Goal: Information Seeking & Learning: Learn about a topic

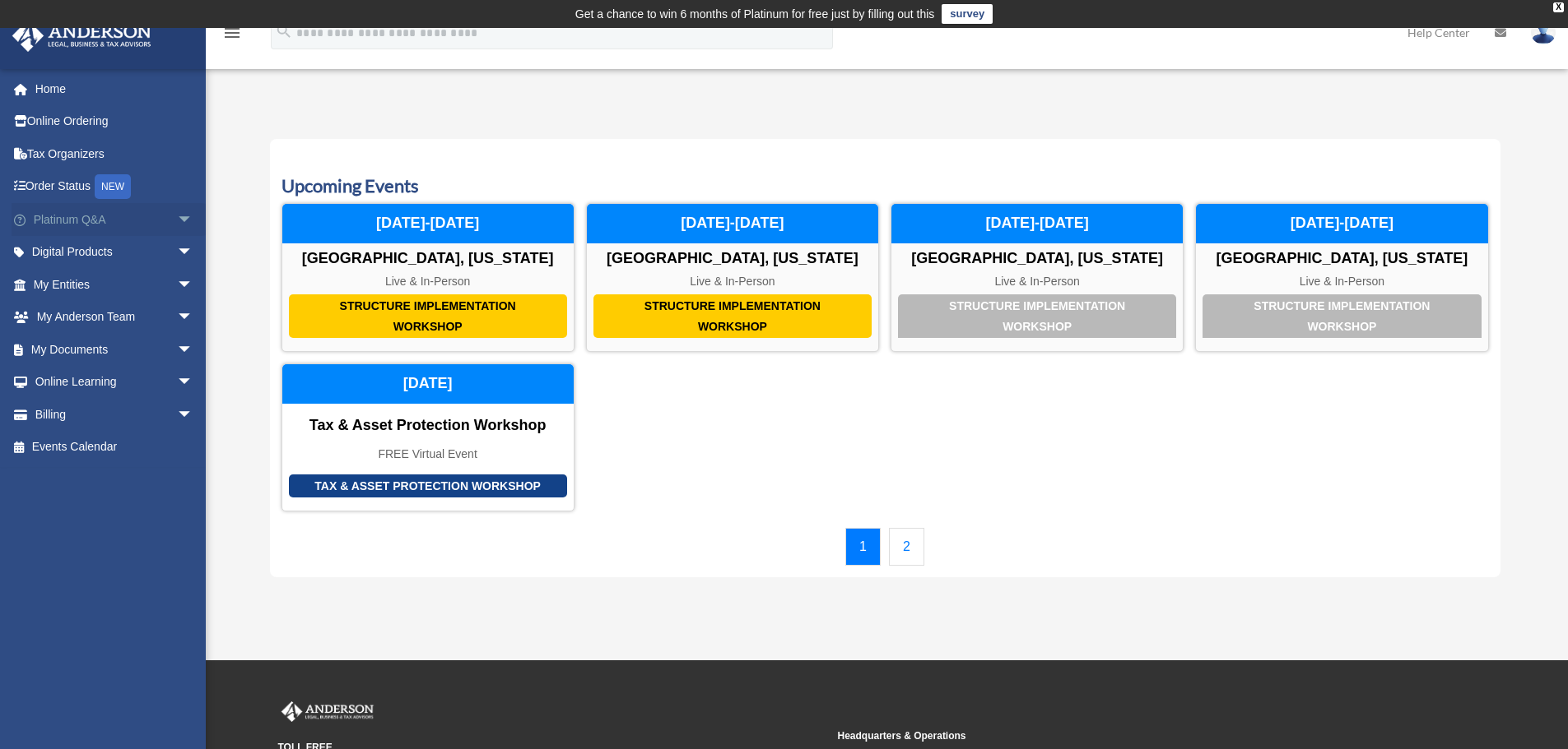
click at [81, 219] on link "Platinum Q&A arrow_drop_down" at bounding box center [115, 219] width 206 height 33
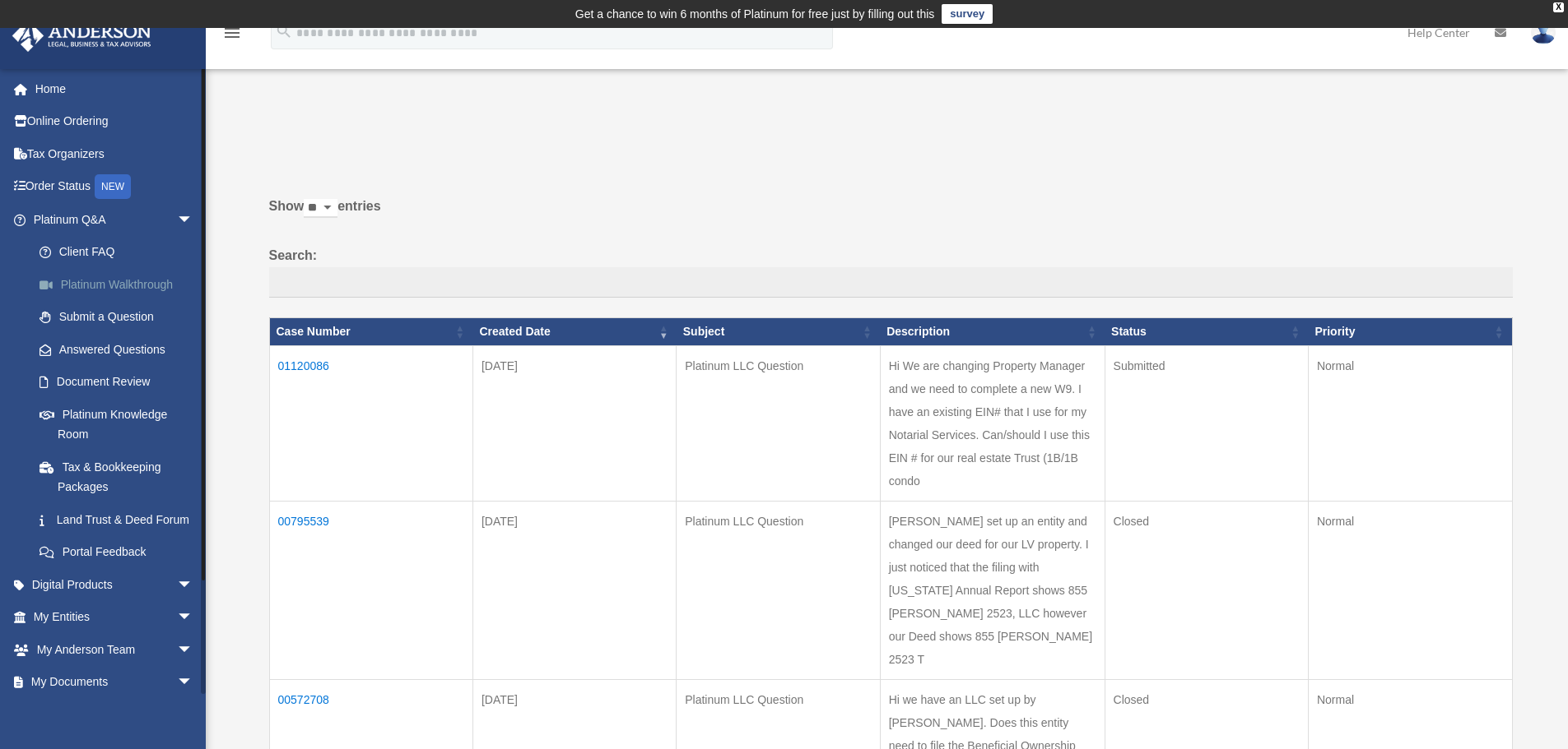
click at [131, 283] on link "Platinum Walkthrough" at bounding box center [120, 284] width 195 height 33
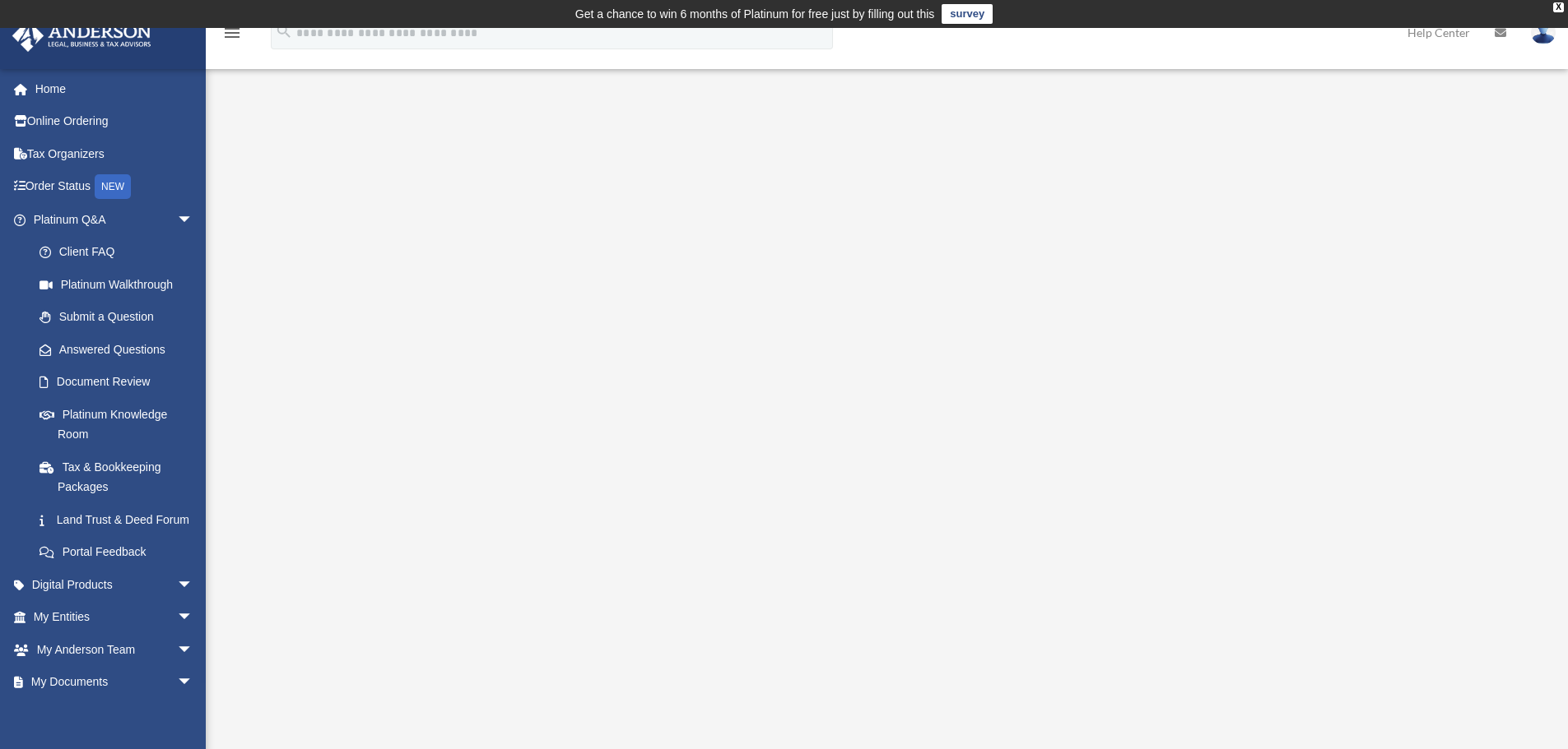
click at [285, 37] on icon "search" at bounding box center [284, 31] width 19 height 19
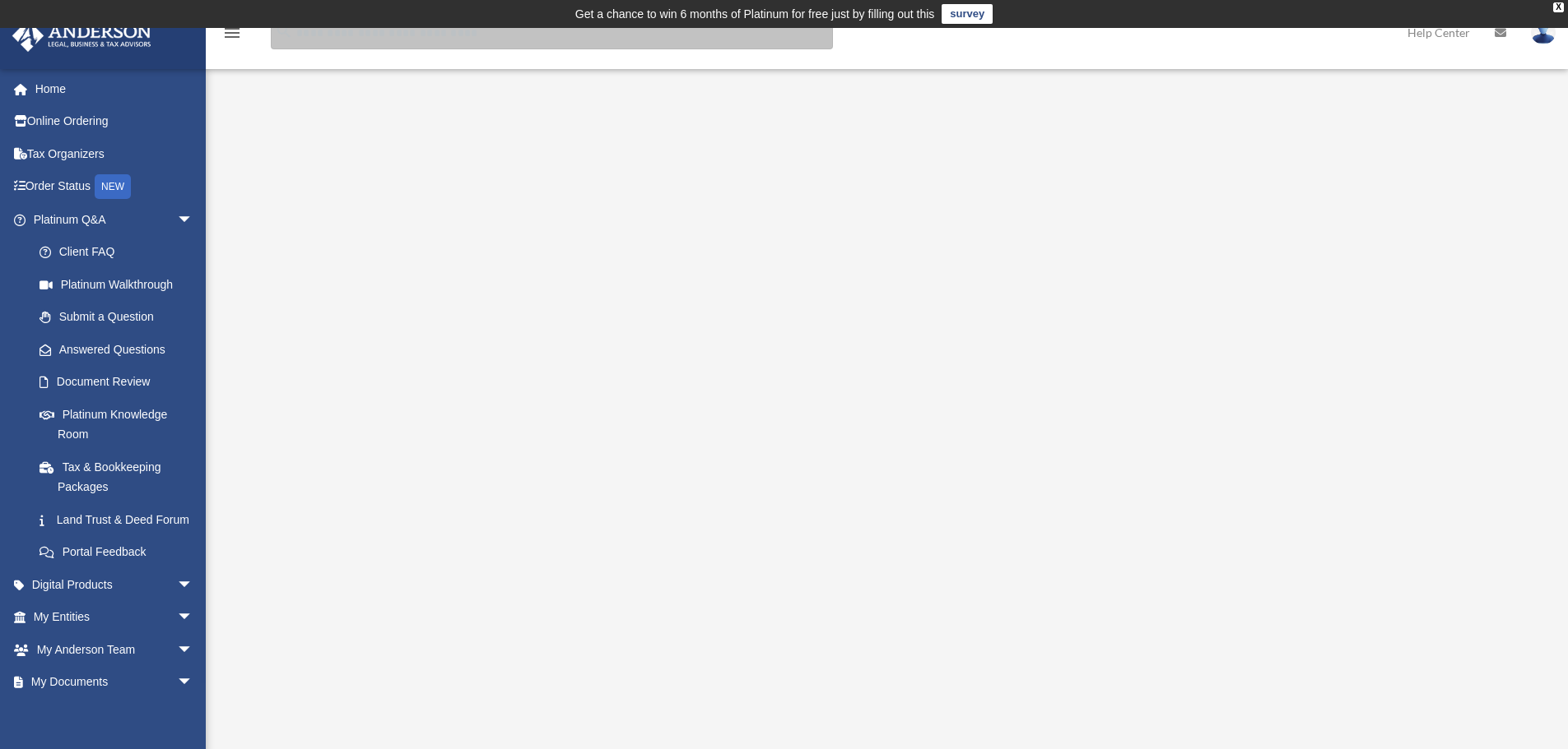
click at [328, 40] on input "search" at bounding box center [552, 33] width 563 height 33
type input "**"
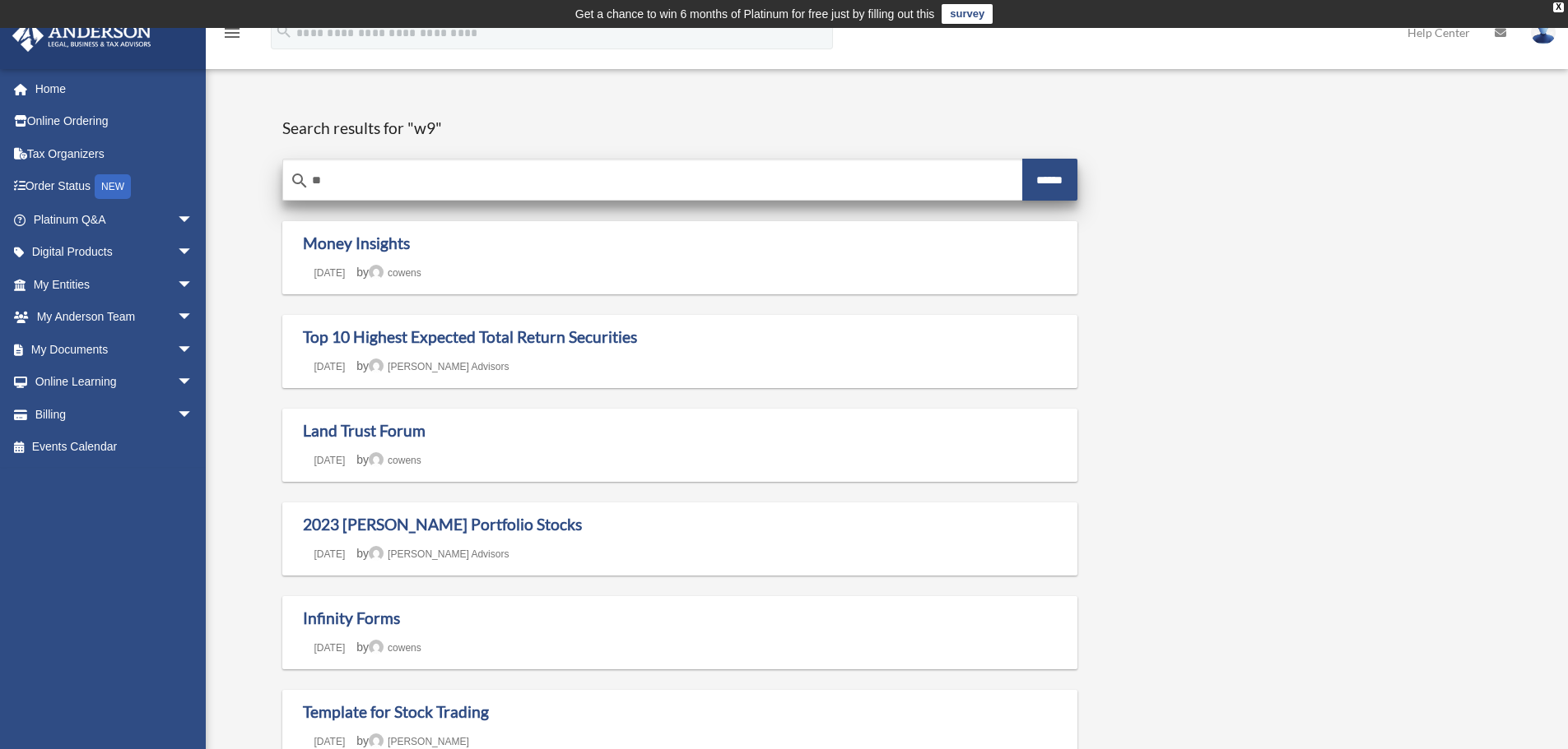
click at [489, 184] on input "**" at bounding box center [653, 181] width 739 height 40
type input "**********"
click at [1022, 159] on input "******" at bounding box center [1050, 180] width 56 height 42
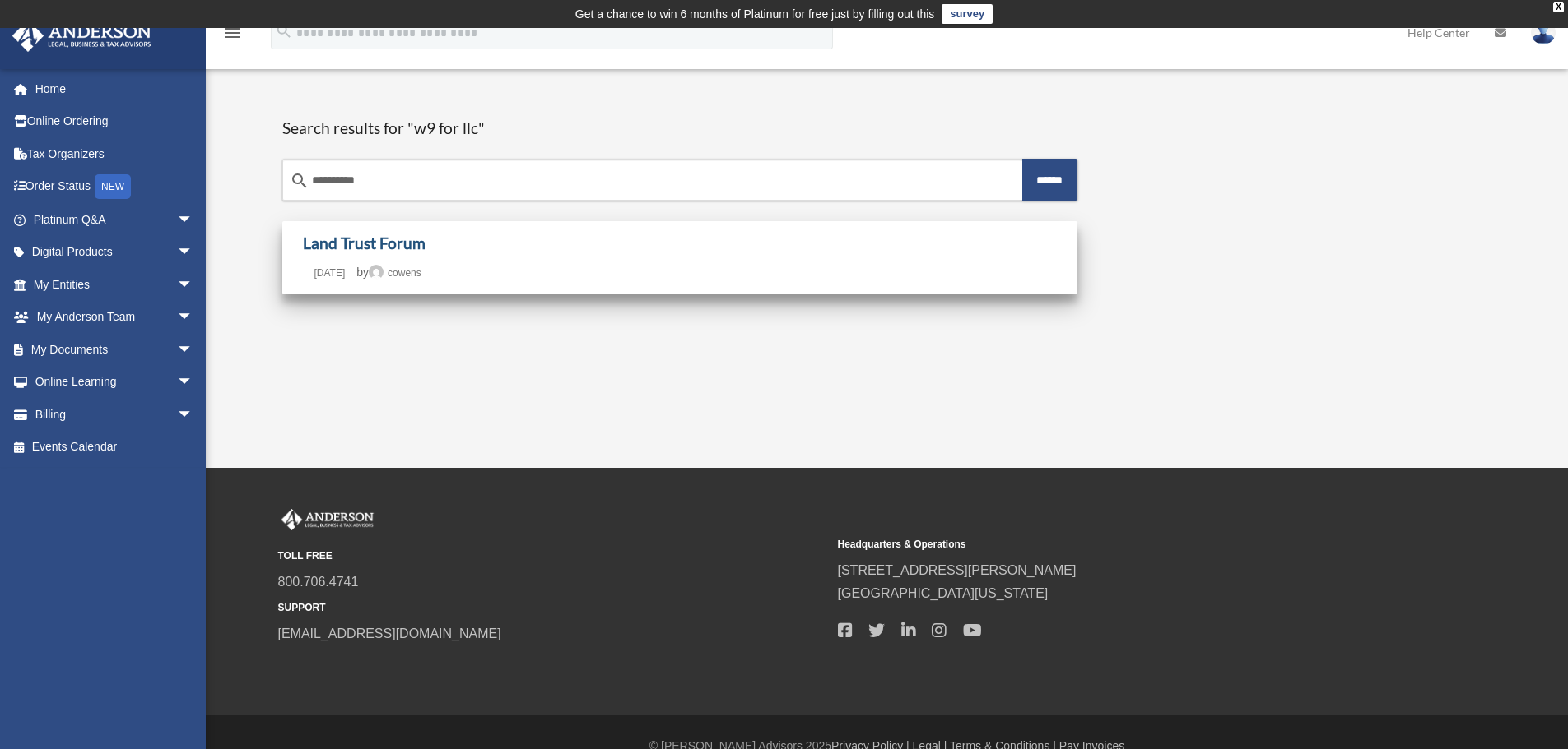
click at [360, 249] on link "Land Trust Forum" at bounding box center [365, 243] width 123 height 19
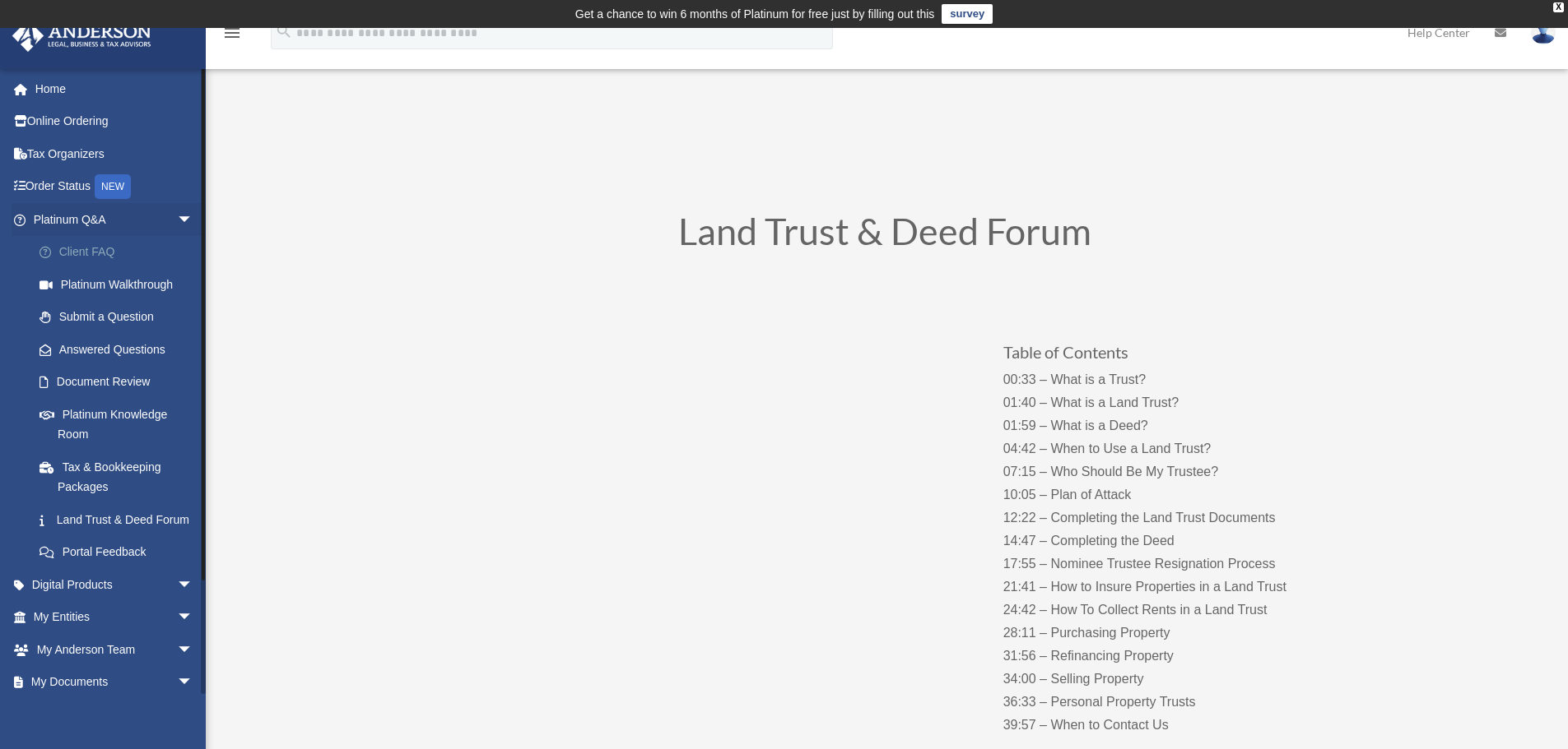
click at [93, 250] on link "Client FAQ" at bounding box center [120, 252] width 195 height 33
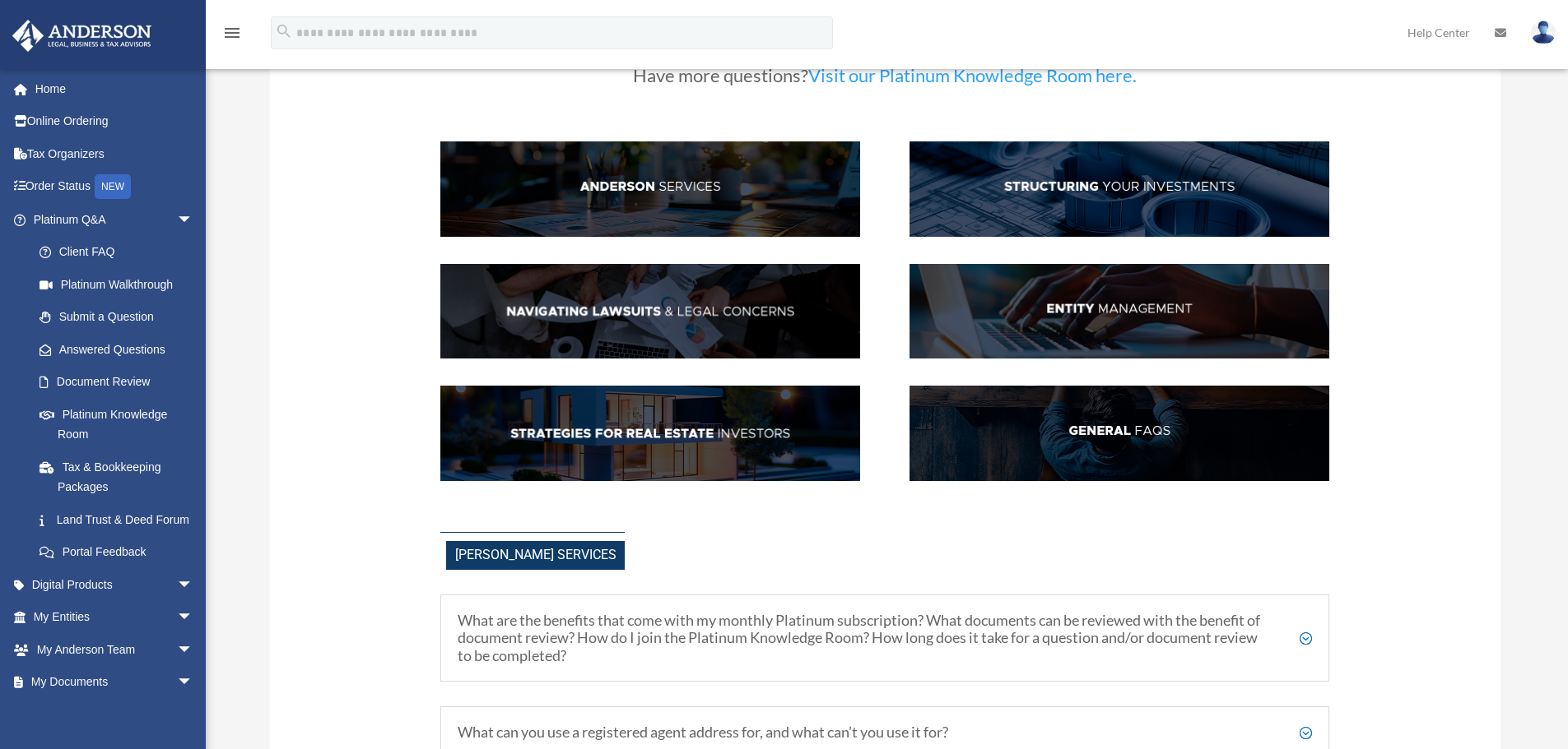
scroll to position [164, 0]
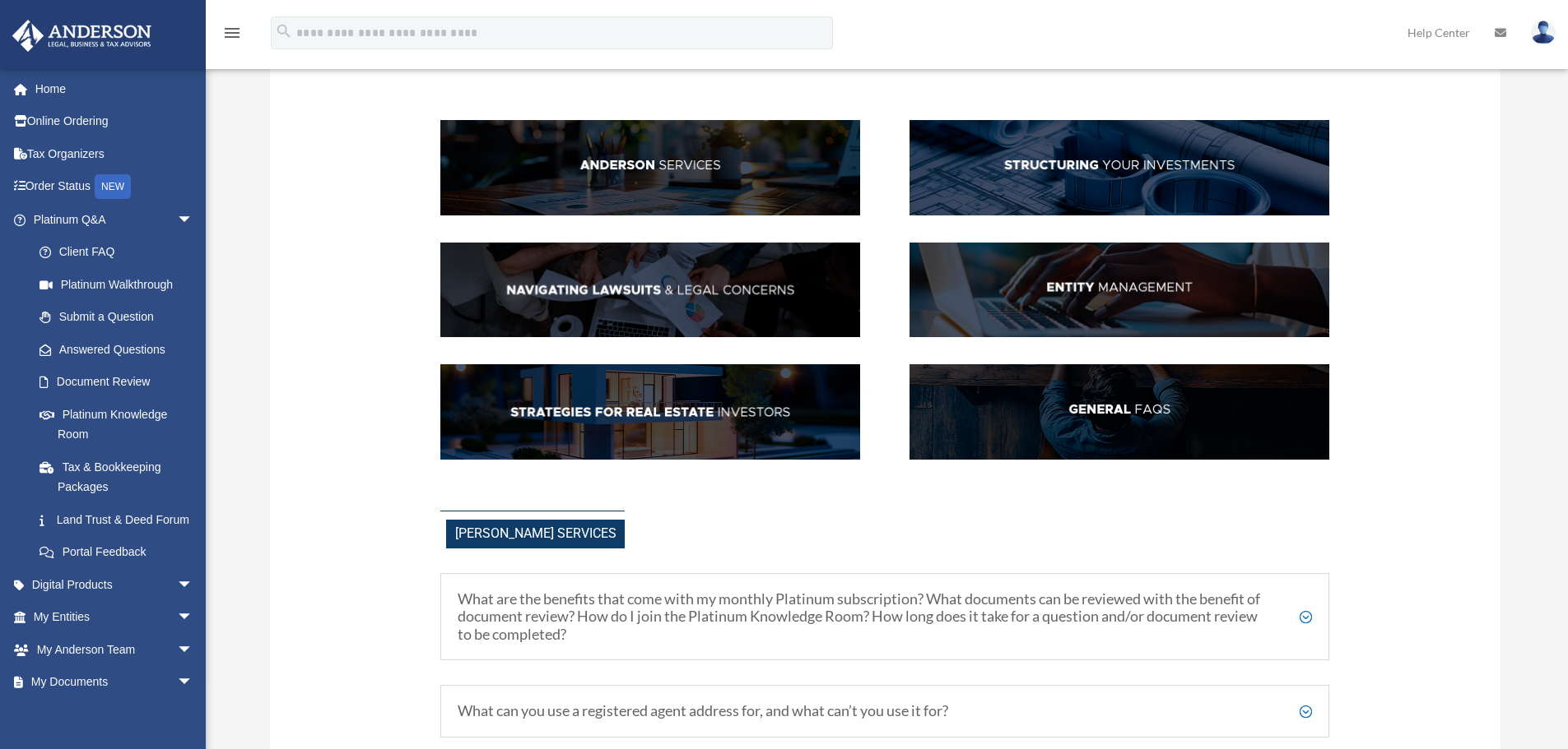
click at [1111, 288] on img at bounding box center [1119, 290] width 419 height 95
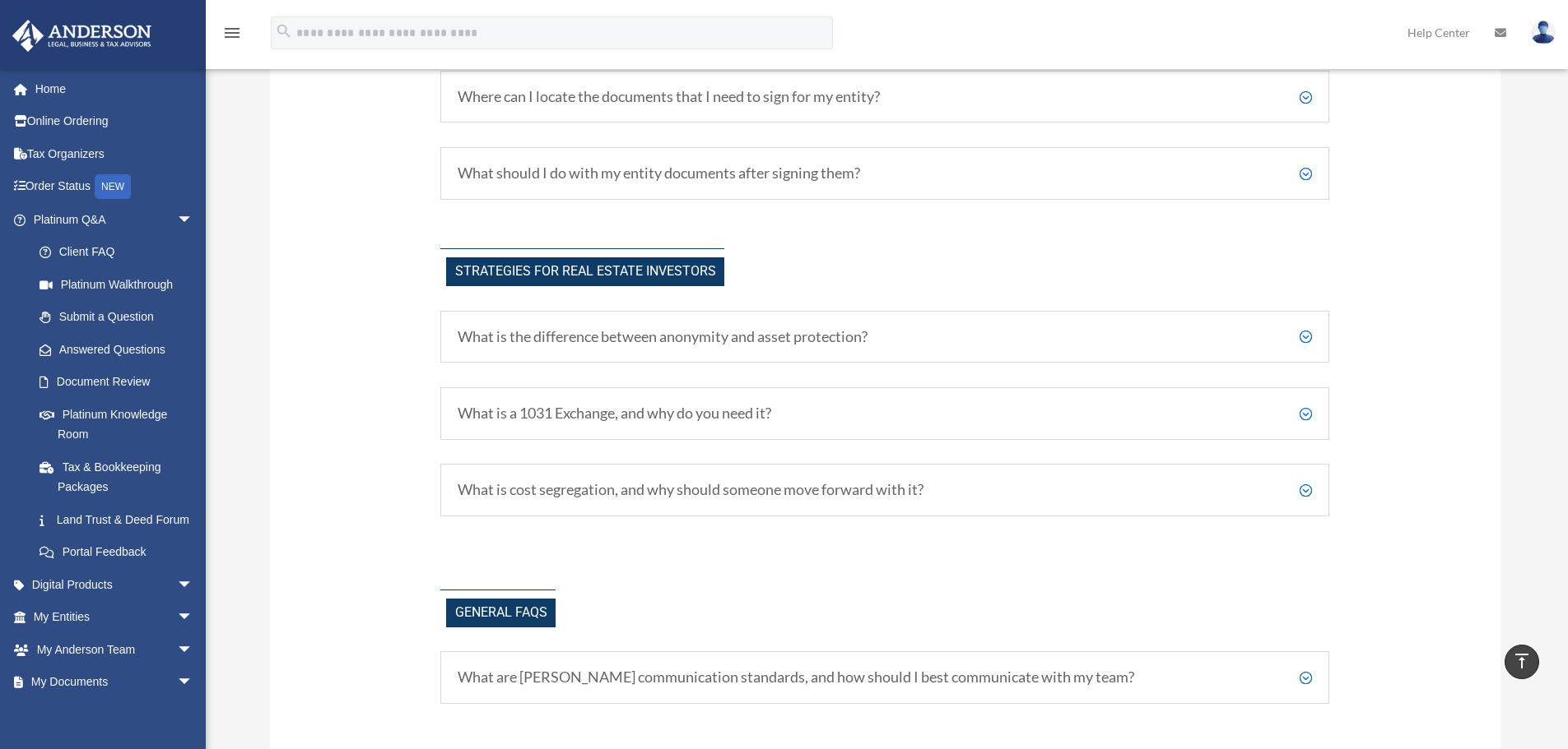
scroll to position [3153, 0]
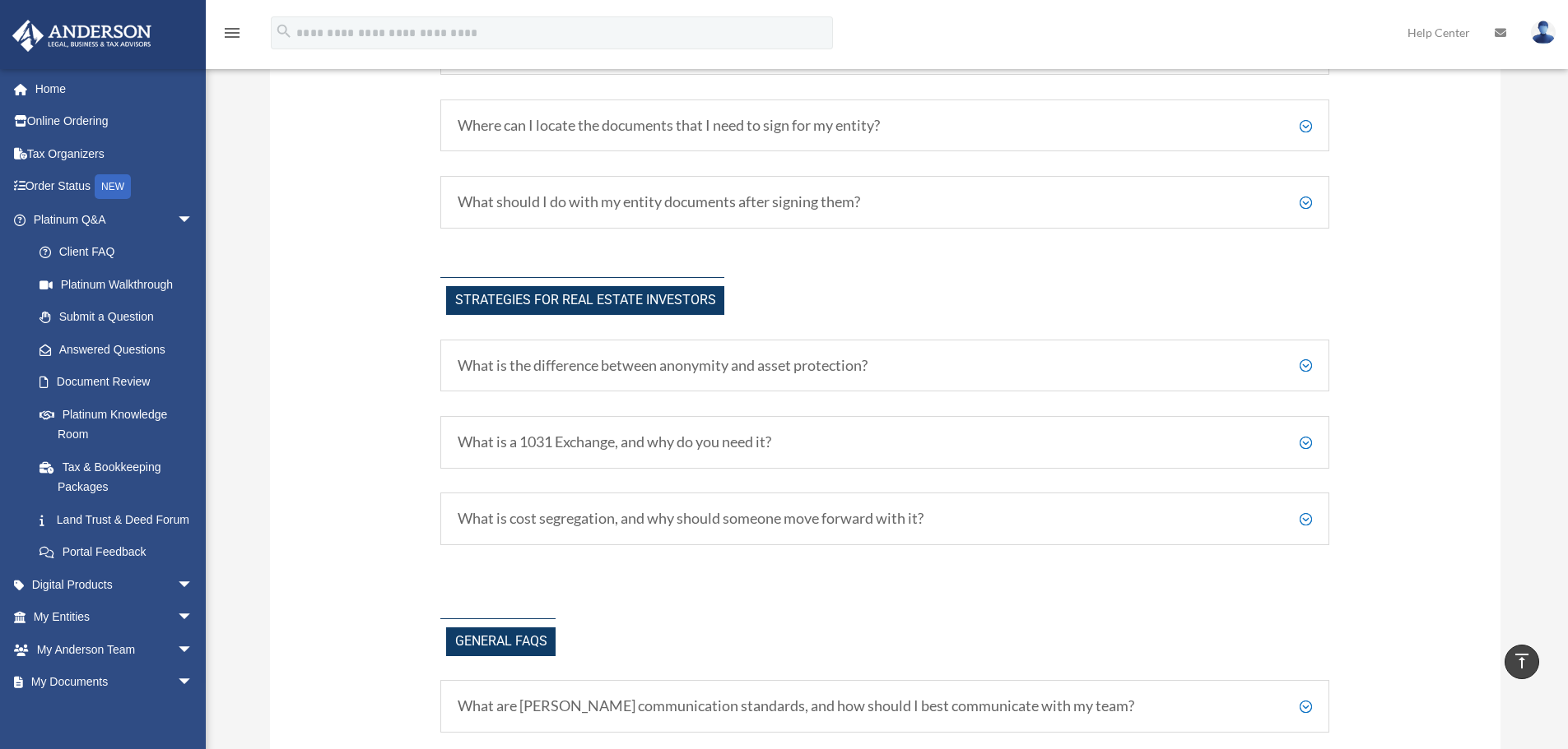
click at [1308, 364] on h5 "What is the difference between anonymity and asset protection?" at bounding box center [884, 366] width 854 height 19
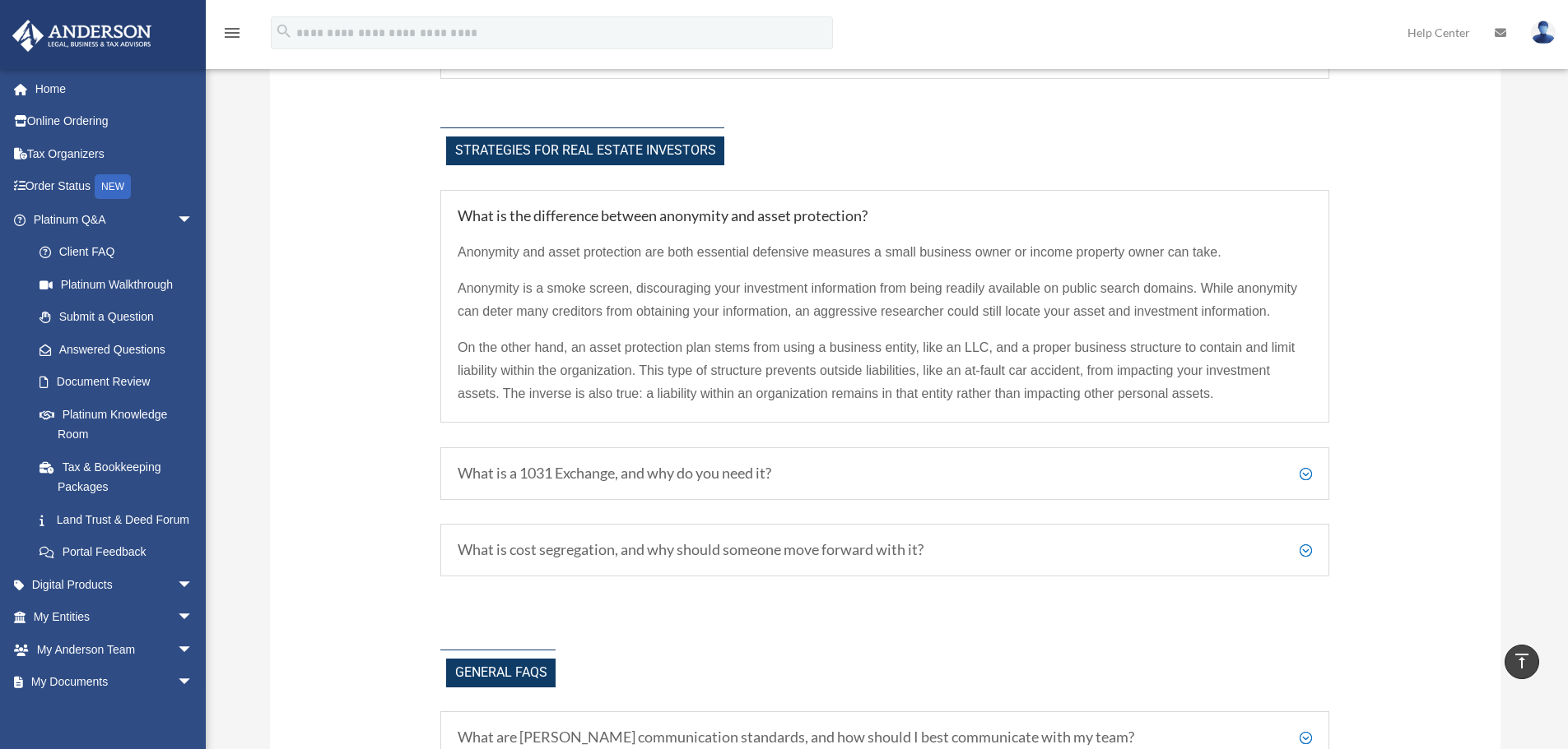
scroll to position [3427, 0]
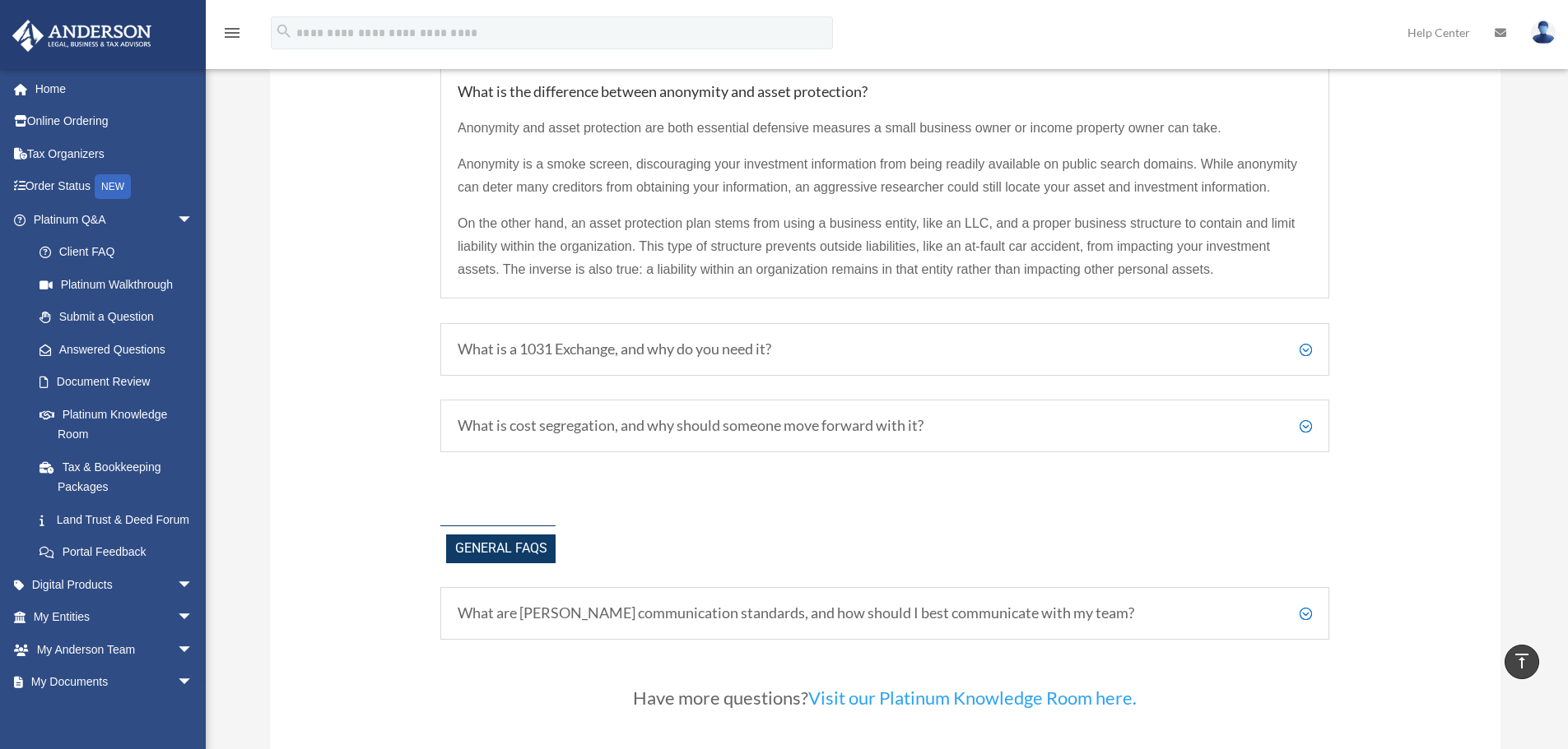
click at [1311, 353] on h5 "What is a 1031 Exchange, and why do you need it?" at bounding box center [884, 350] width 854 height 19
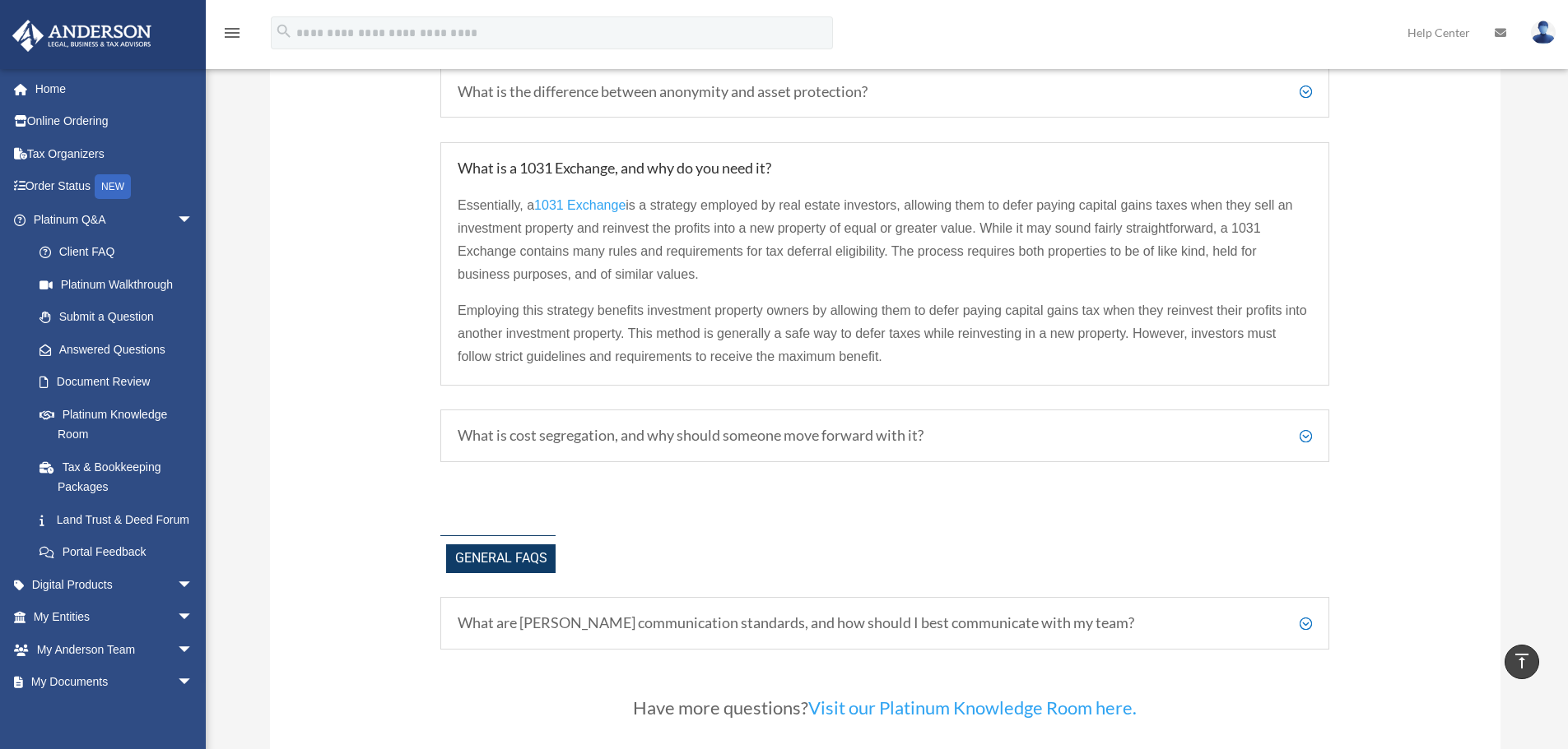
click at [1301, 438] on h5 "What is cost segregation, and why should someone move forward with it?" at bounding box center [884, 436] width 854 height 19
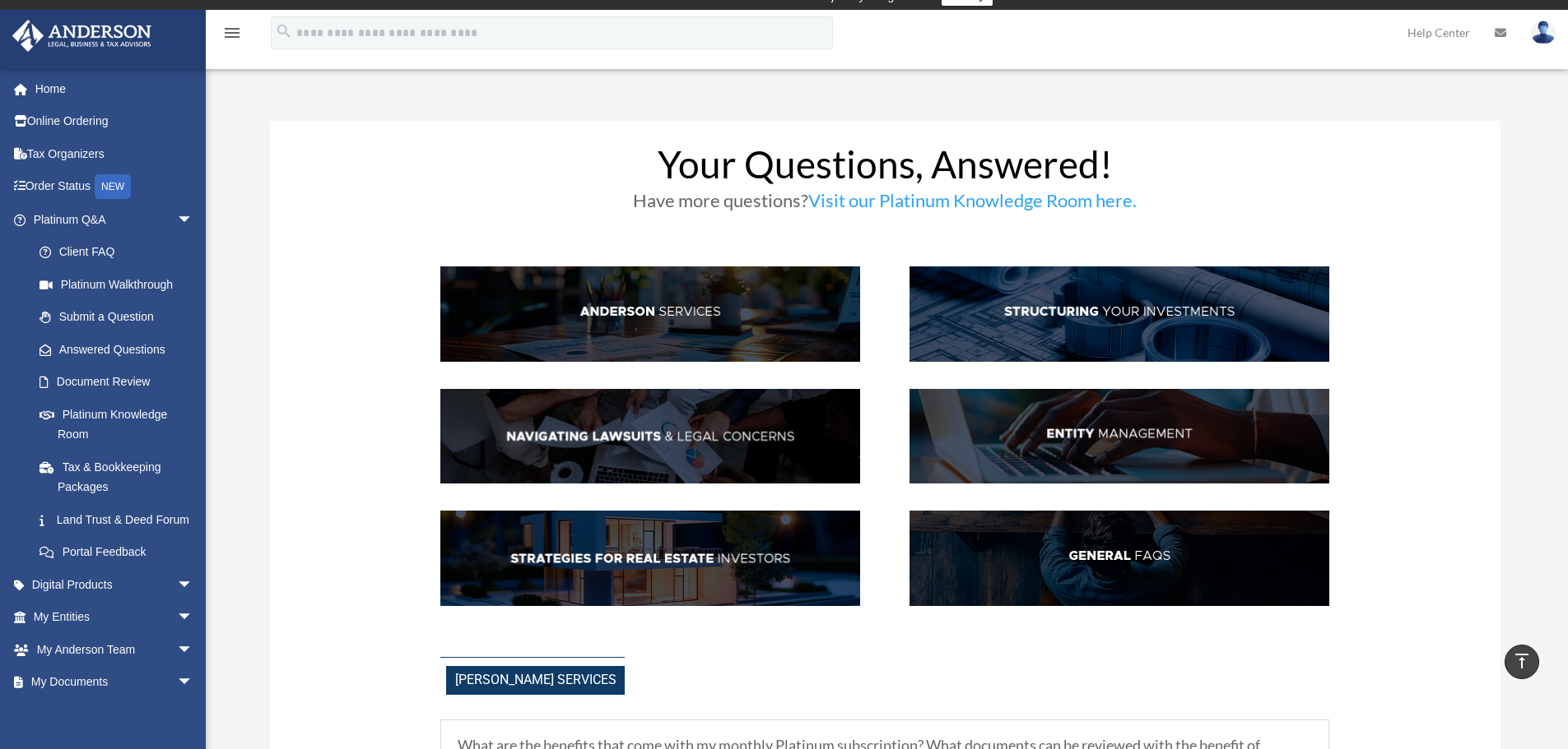
scroll to position [0, 0]
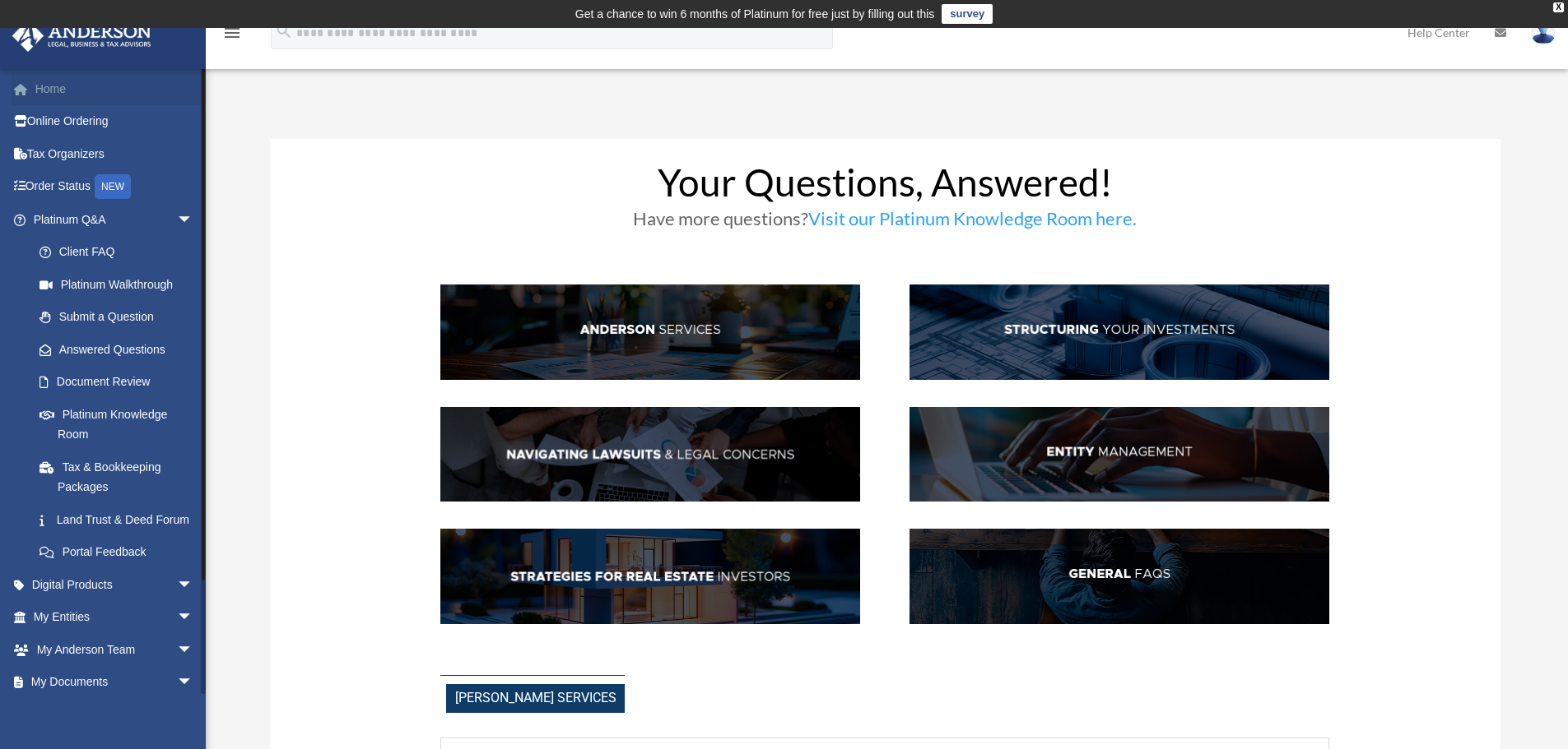
click at [59, 94] on link "Home" at bounding box center [115, 88] width 206 height 33
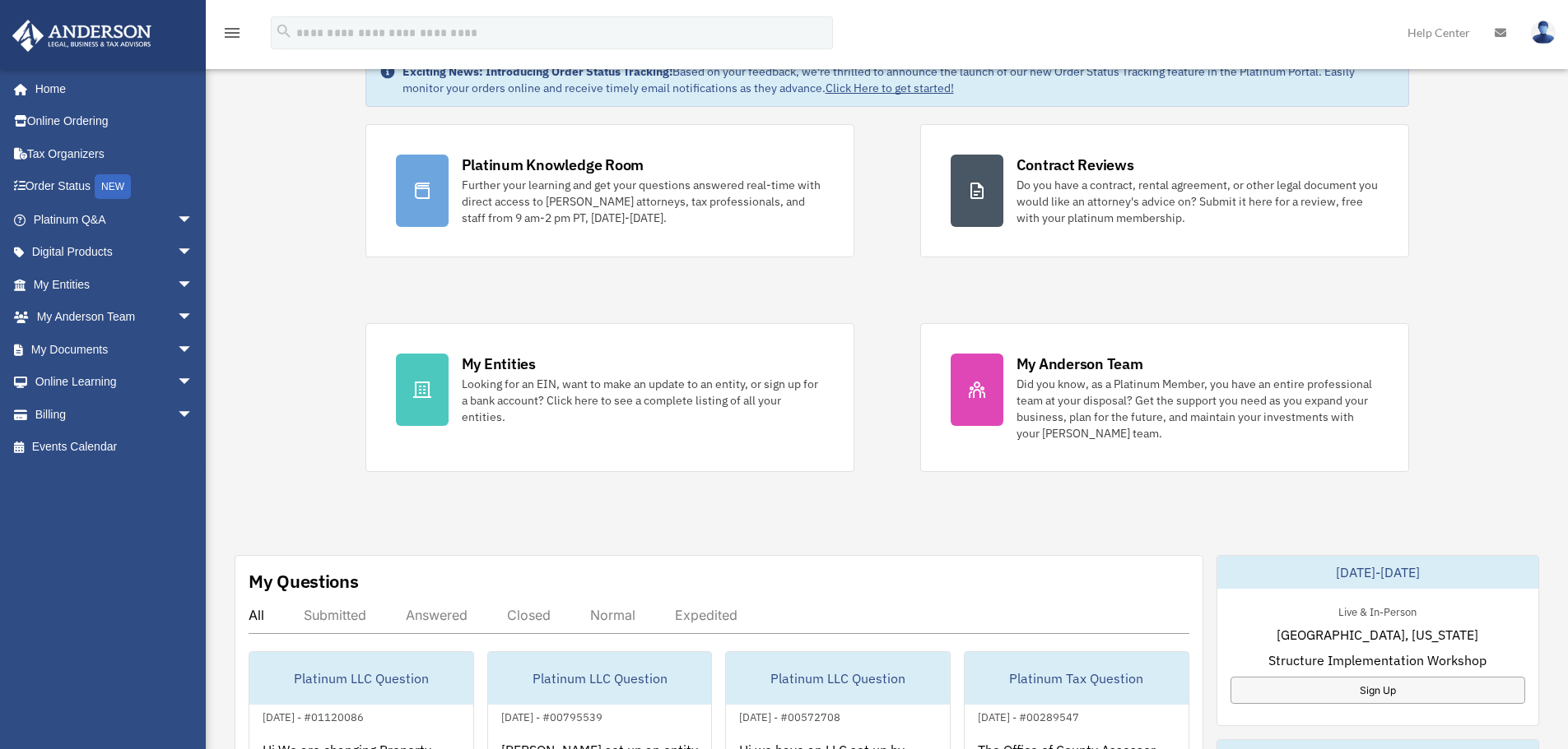
scroll to position [109, 0]
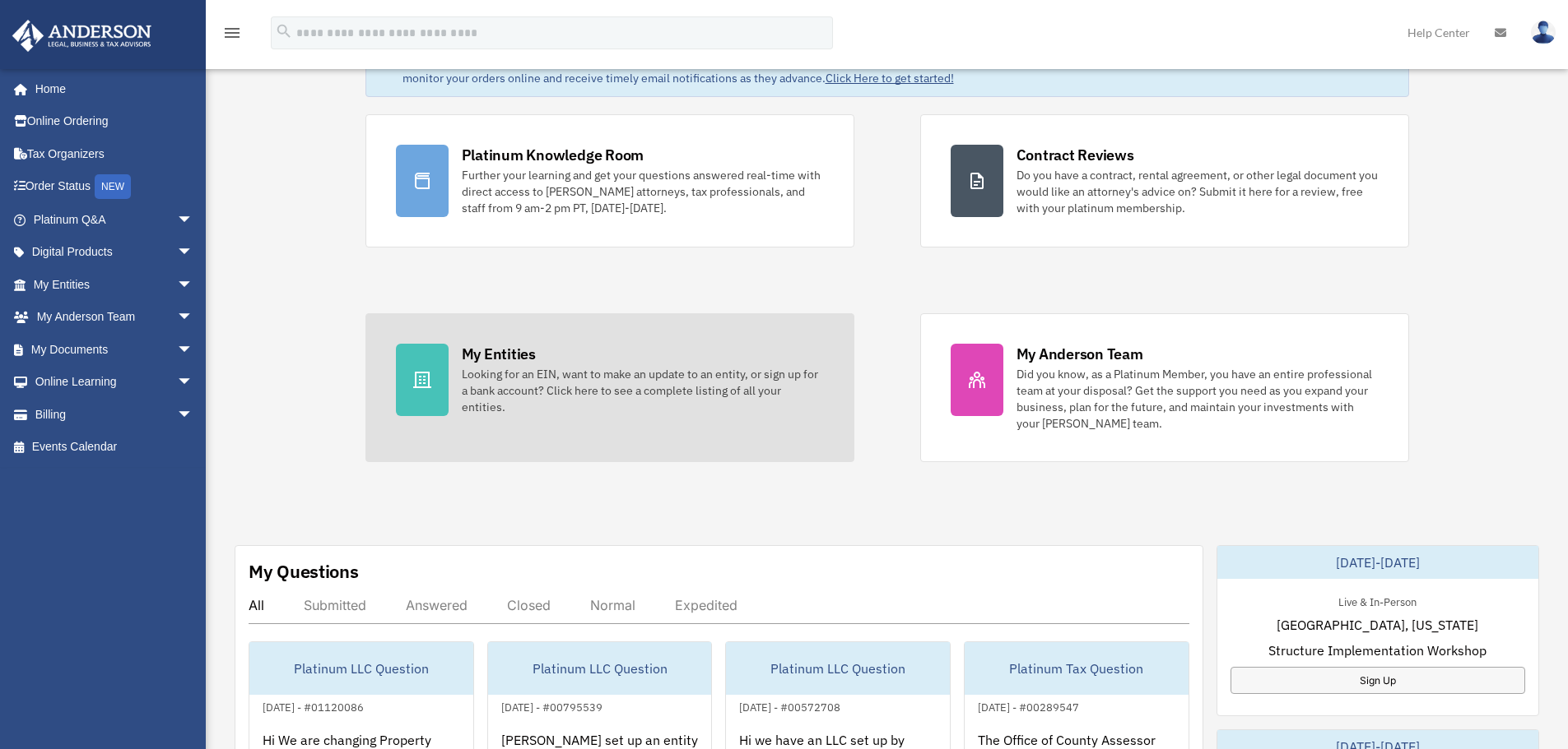
click at [497, 355] on div "My Entities" at bounding box center [499, 354] width 74 height 20
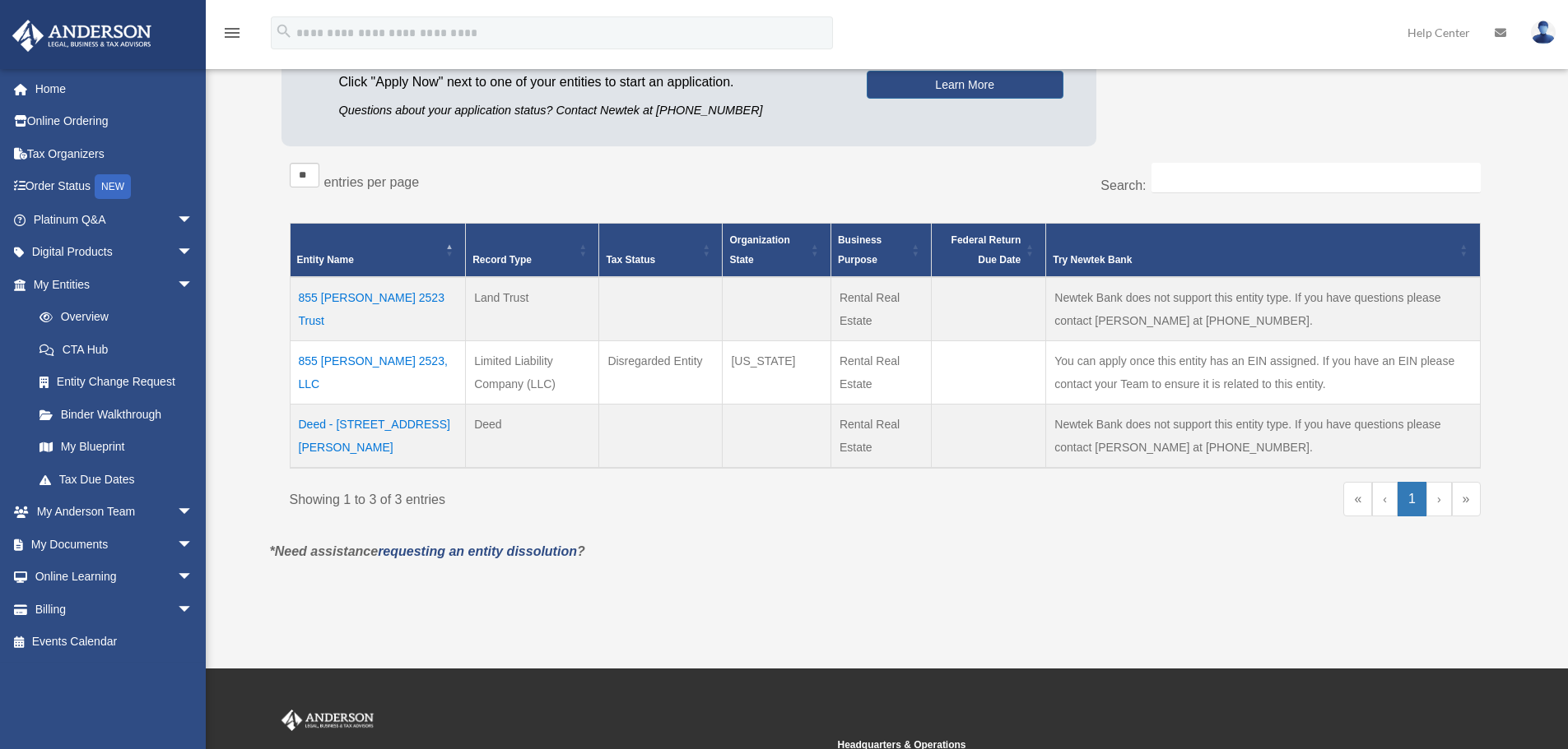
scroll to position [298, 0]
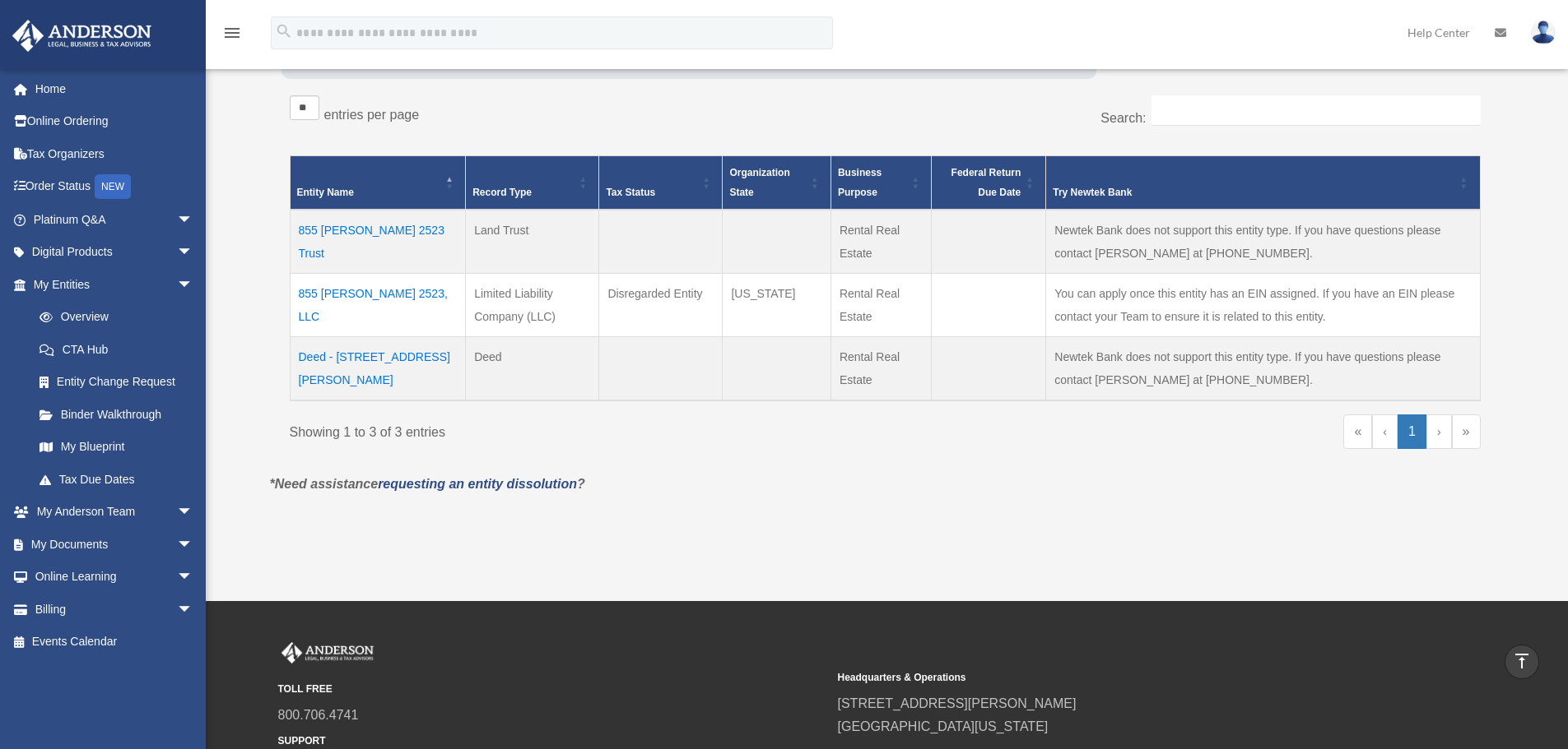
click at [1442, 440] on link "›" at bounding box center [1439, 432] width 25 height 35
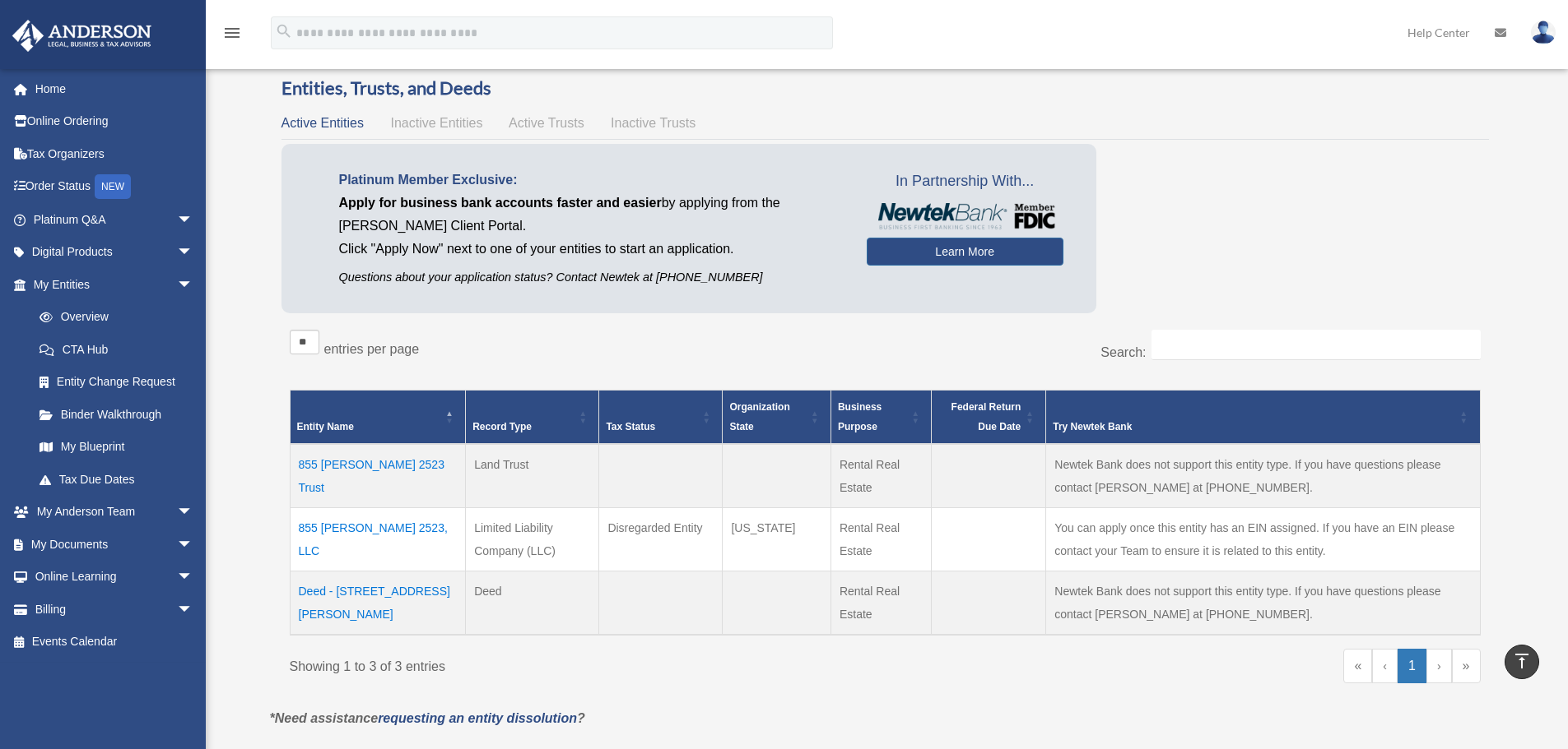
scroll to position [0, 0]
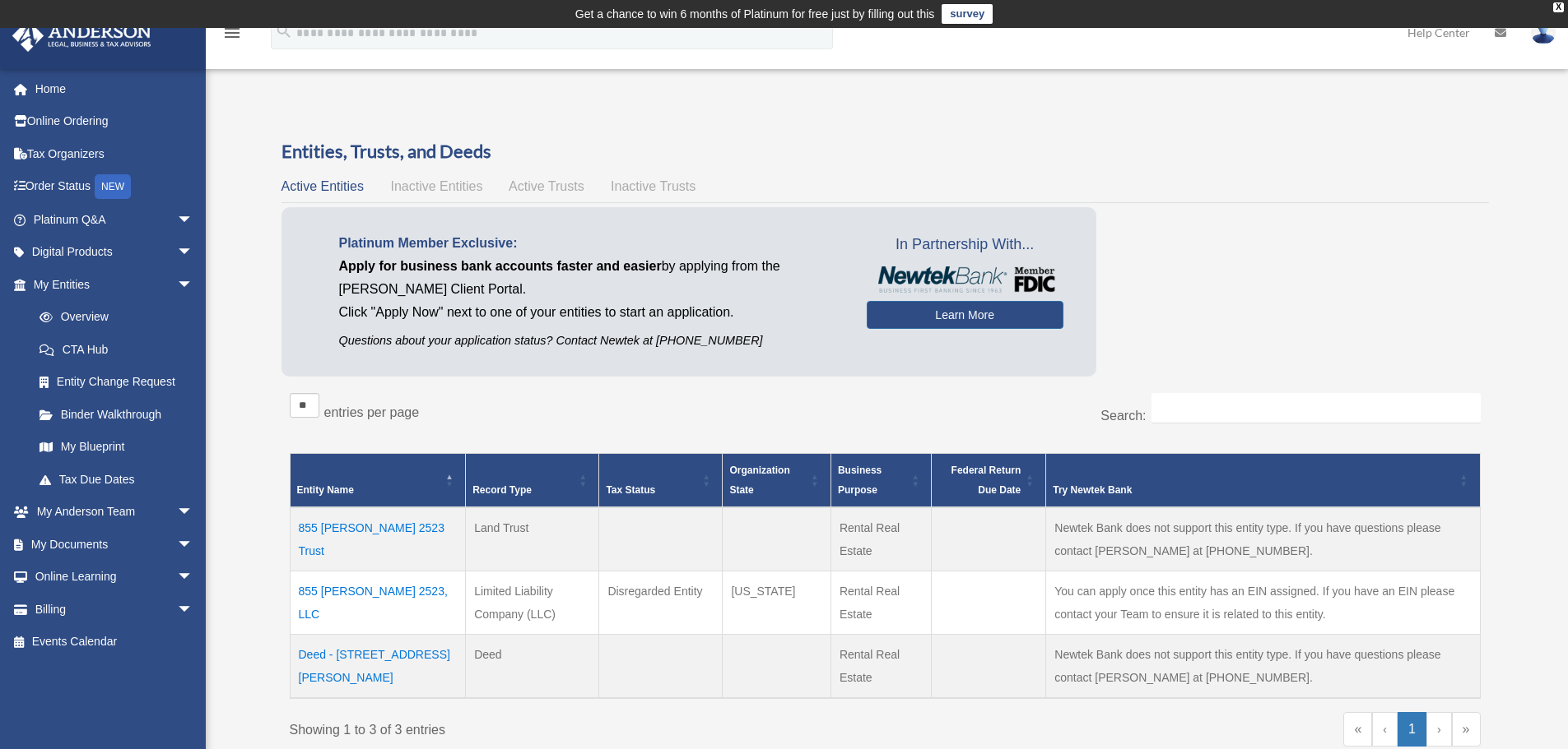
click at [445, 188] on span "Inactive Entities" at bounding box center [435, 186] width 92 height 14
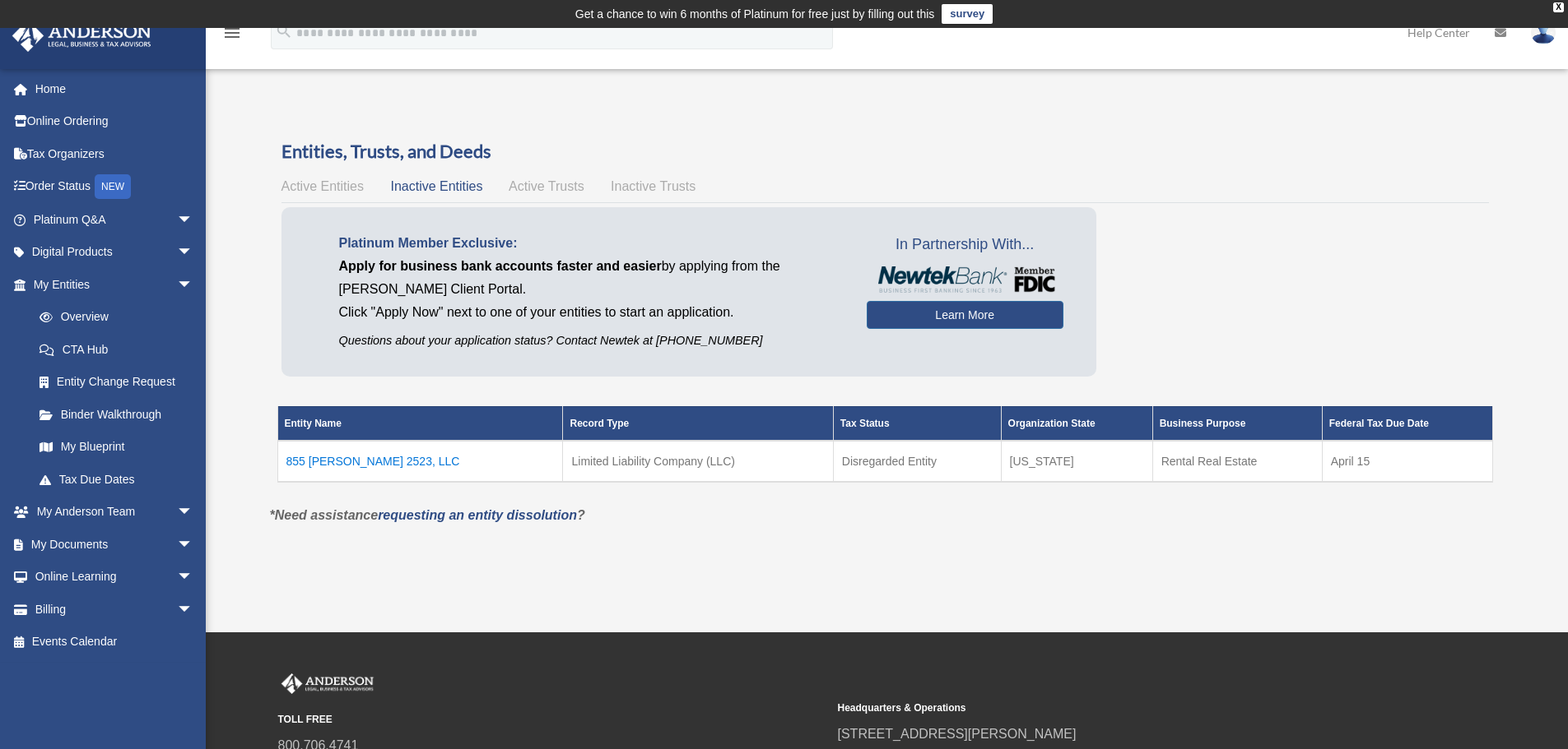
click at [410, 457] on td "855 [PERSON_NAME] 2523, LLC" at bounding box center [419, 461] width 285 height 41
